Goal: Entertainment & Leisure: Consume media (video, audio)

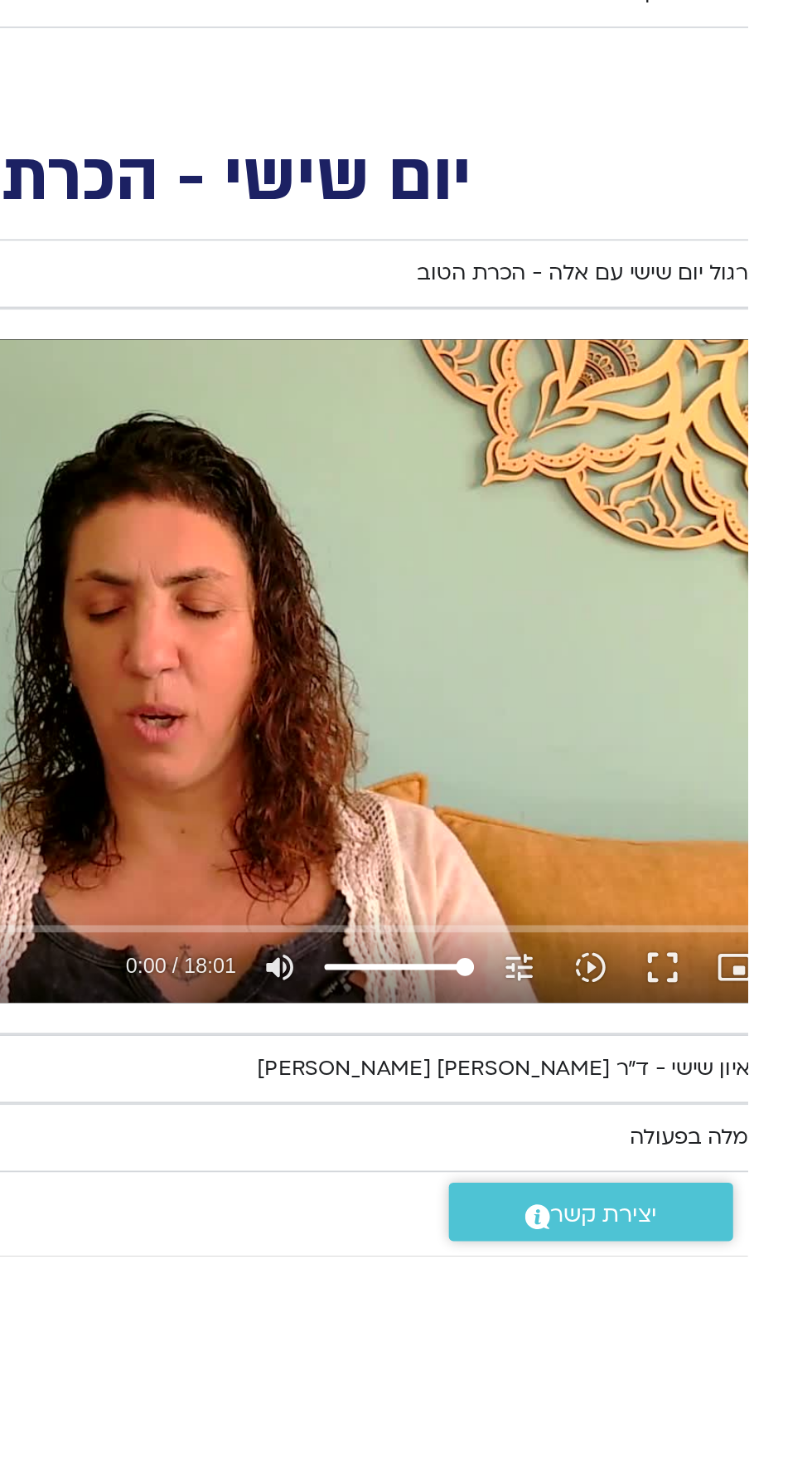
scroll to position [653, -36]
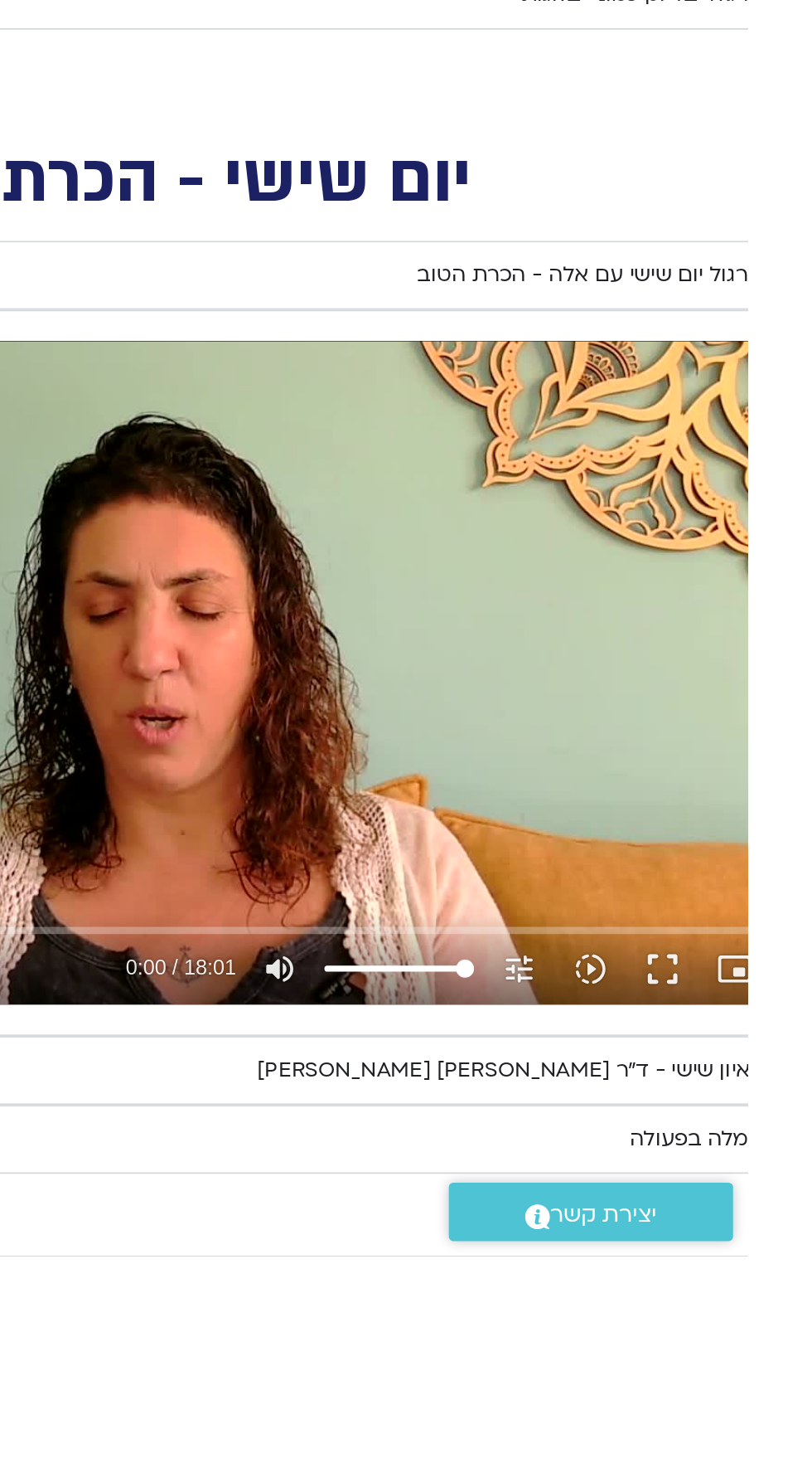
click at [811, 1357] on summary "ראיון שישי - ד"ר [PERSON_NAME] [PERSON_NAME]" at bounding box center [504, 1369] width 688 height 38
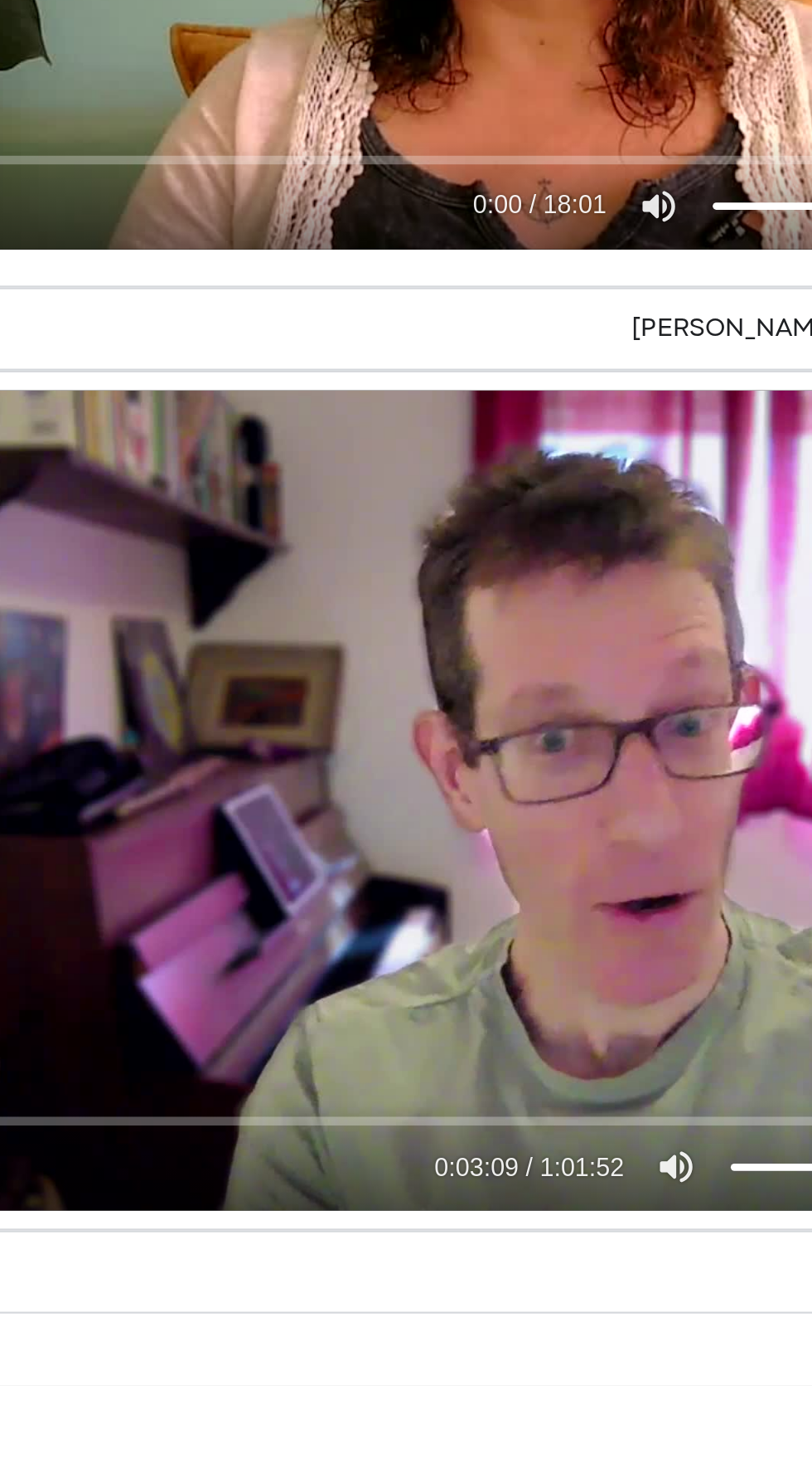
scroll to position [1036, -36]
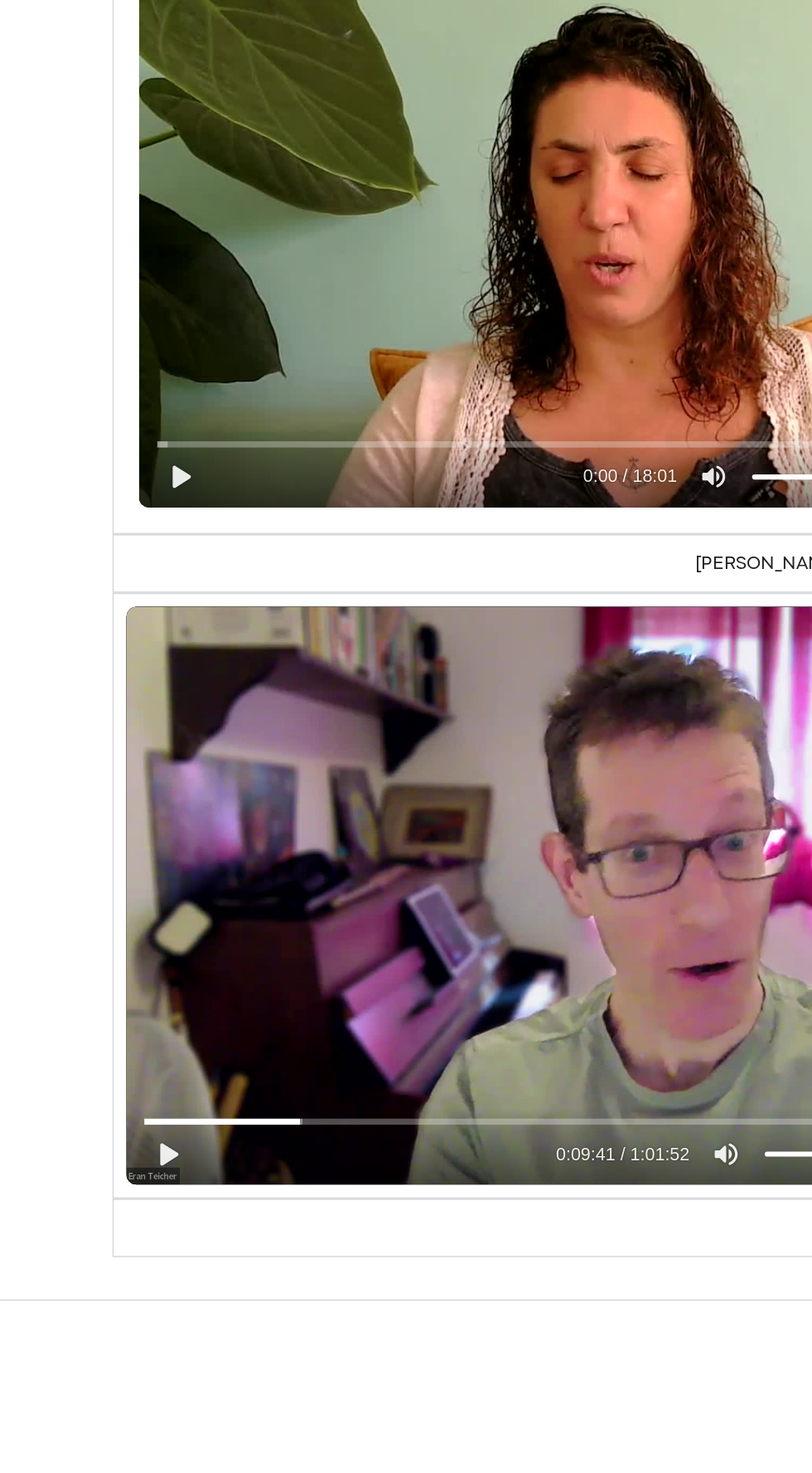
scroll to position [1031, -36]
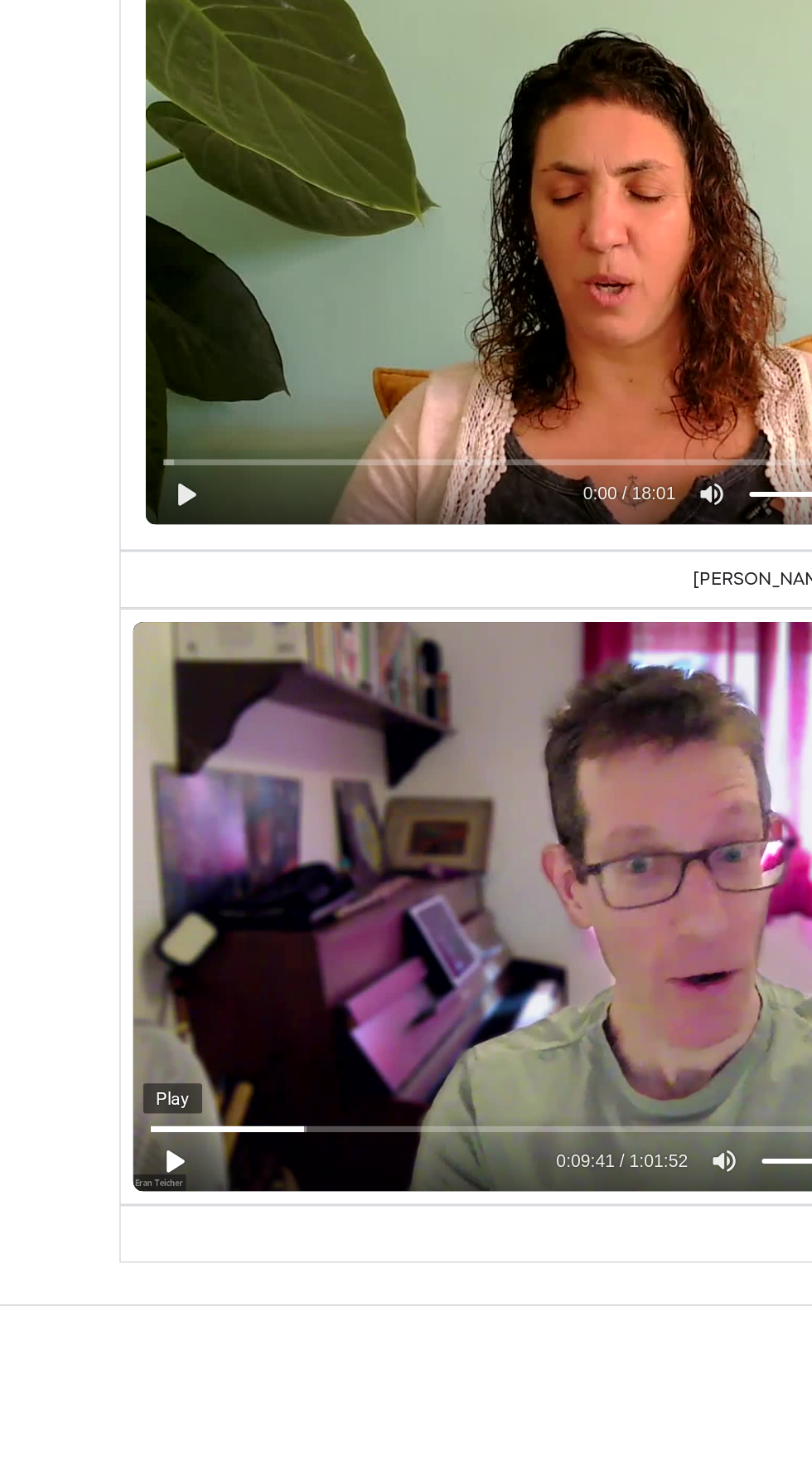
click at [179, 1369] on button "play_arrow" at bounding box center [196, 1377] width 40 height 40
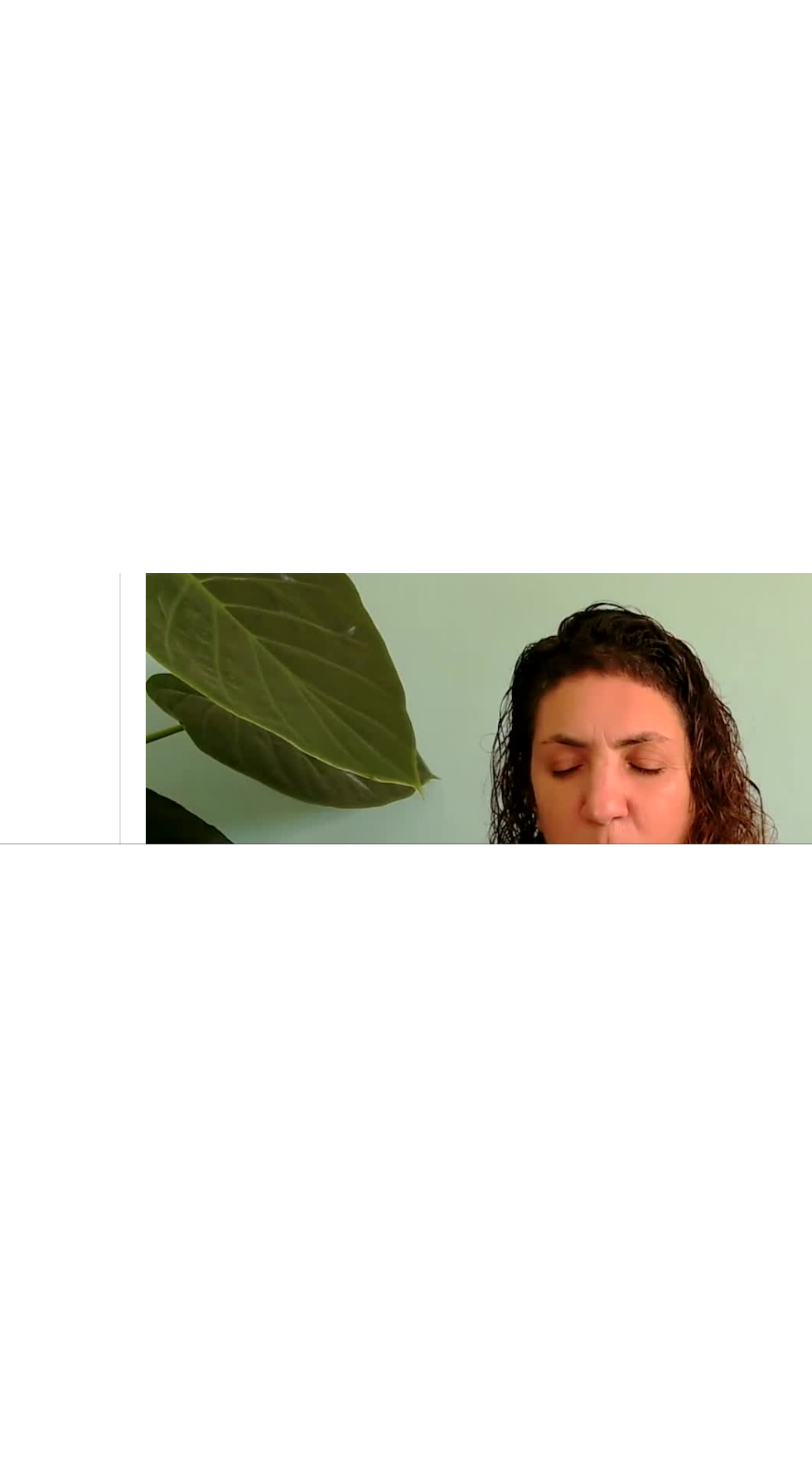
scroll to position [1032, -36]
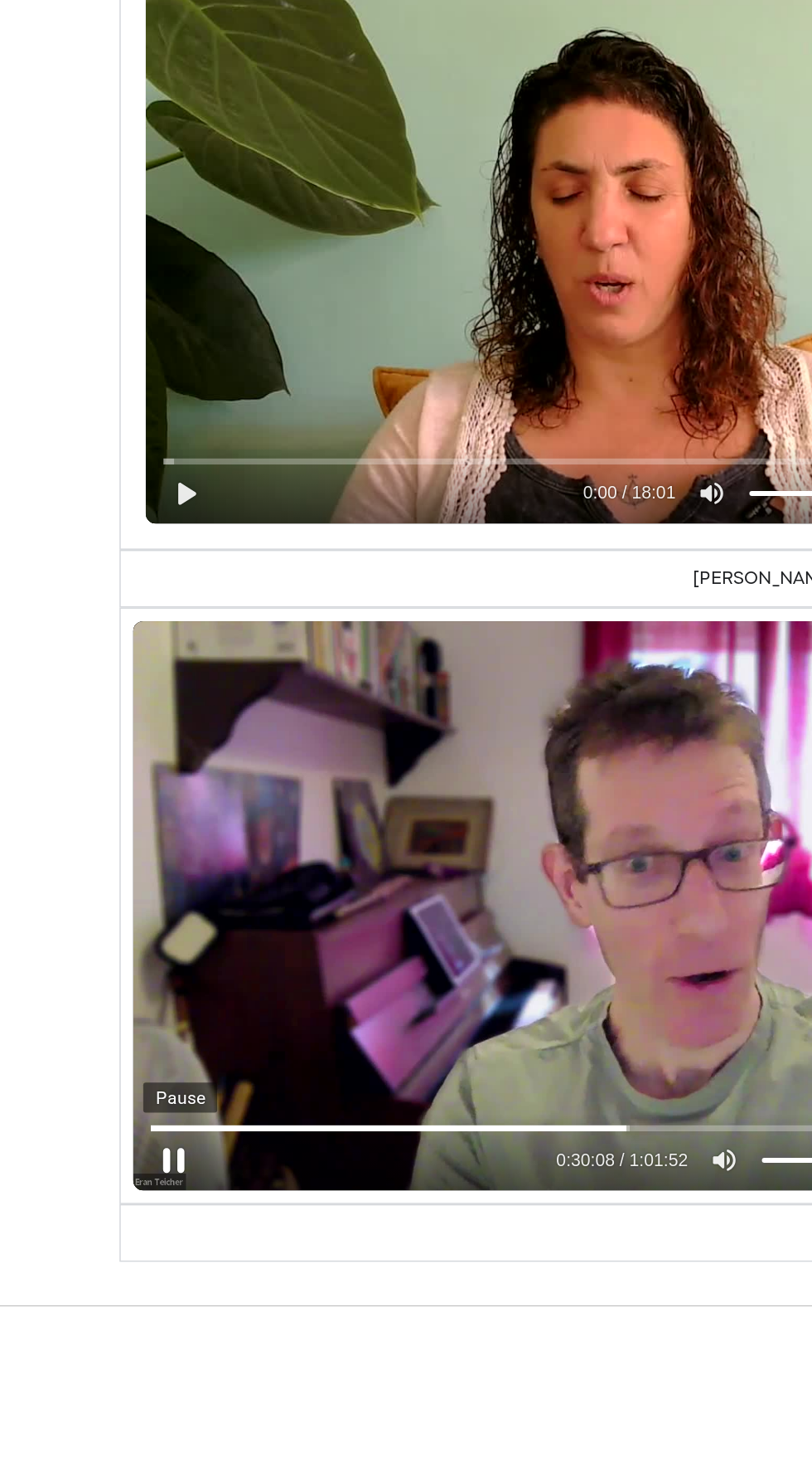
type input "1808.277571"
